Goal: Information Seeking & Learning: Find specific page/section

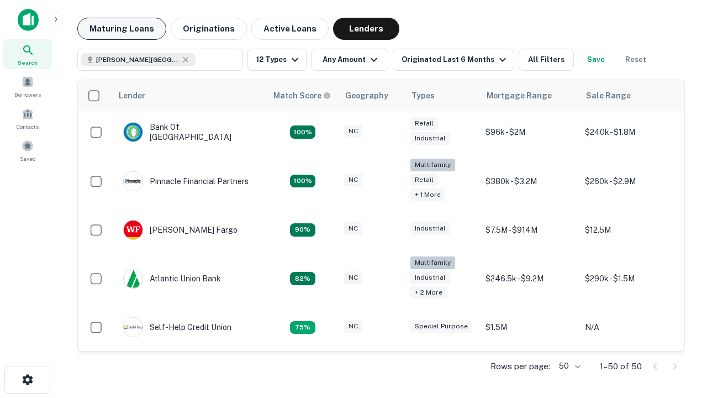
click at [122, 29] on button "Maturing Loans" at bounding box center [121, 29] width 89 height 22
